Goal: Task Accomplishment & Management: Use online tool/utility

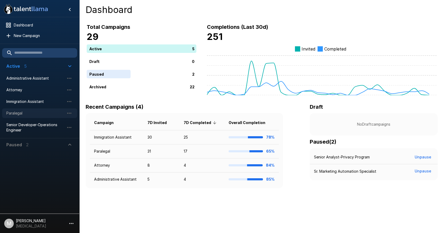
click at [27, 110] on span "Paralegal" at bounding box center [35, 112] width 58 height 5
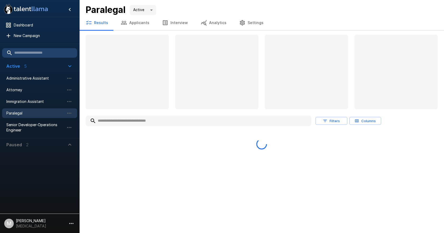
click at [159, 122] on input "text" at bounding box center [199, 121] width 226 height 10
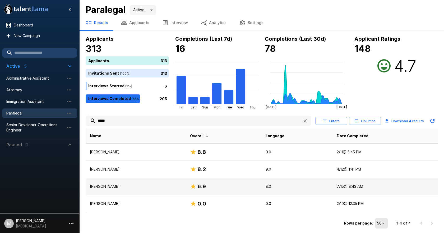
type input "*****"
click at [120, 189] on td "[PERSON_NAME]" at bounding box center [136, 186] width 100 height 17
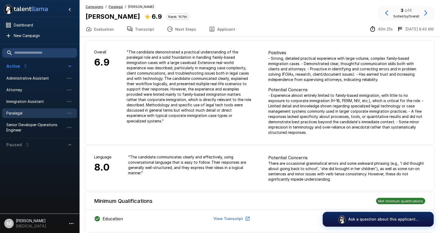
click at [171, 32] on button "Next Steps" at bounding box center [181, 29] width 42 height 15
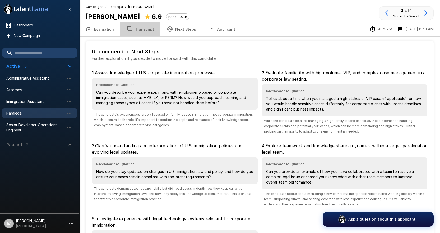
click at [144, 31] on button "Transcript" at bounding box center [140, 29] width 40 height 15
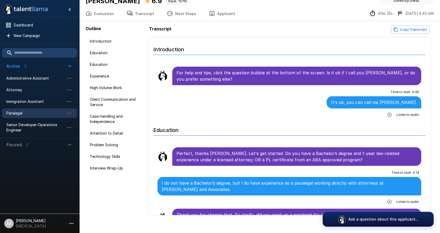
scroll to position [23, 0]
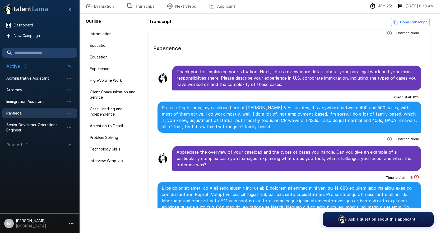
scroll to position [342, 0]
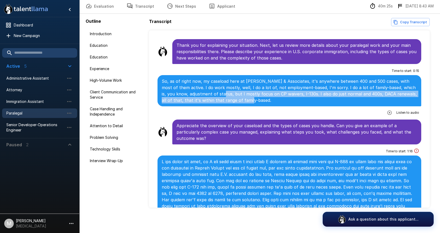
drag, startPoint x: 258, startPoint y: 103, endPoint x: 211, endPoint y: 93, distance: 48.0
click at [211, 93] on p "So, as of right now, my caseload here at [PERSON_NAME] & Associates, it's anywh…" at bounding box center [289, 90] width 255 height 25
copy p "I mostly focus on CP waivers, I-130s. I also do just normal and 400s, DACA rene…"
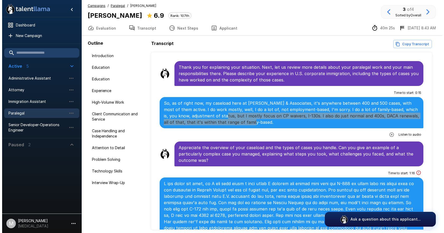
scroll to position [0, 0]
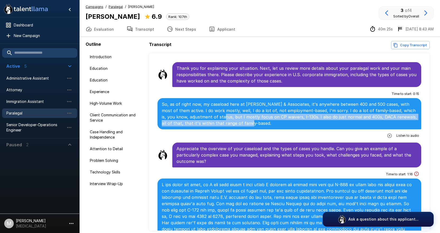
click at [401, 46] on button "Copy Transcript" at bounding box center [410, 45] width 39 height 8
click at [31, 77] on span "Administrative Assistant" at bounding box center [35, 78] width 58 height 5
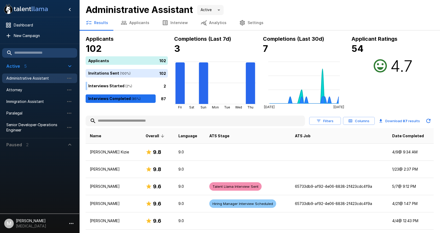
click at [136, 121] on input "text" at bounding box center [195, 121] width 219 height 10
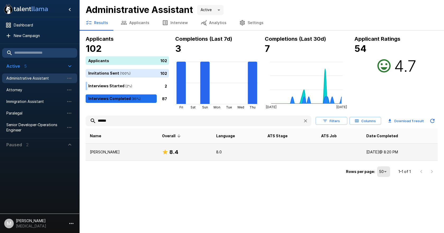
type input "******"
click at [135, 146] on td "[PERSON_NAME]" at bounding box center [122, 152] width 72 height 17
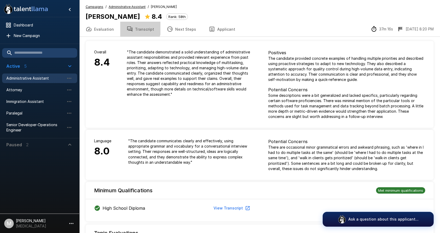
click at [128, 24] on button "Transcript" at bounding box center [140, 29] width 40 height 15
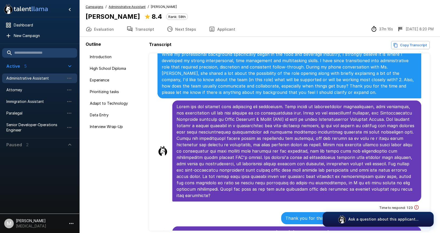
scroll to position [618, 0]
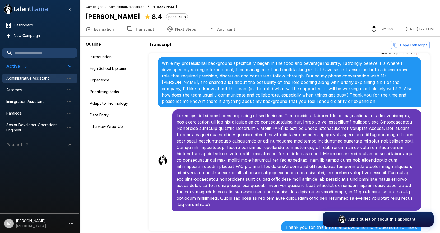
click at [400, 45] on button "Copy Transcript" at bounding box center [410, 45] width 39 height 8
